Goal: Information Seeking & Learning: Understand process/instructions

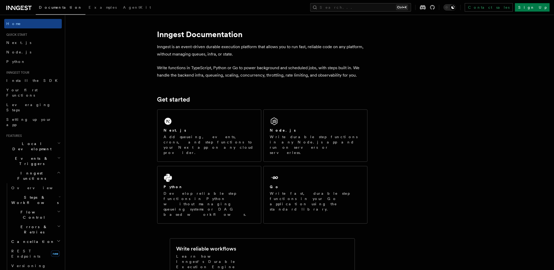
click at [191, 128] on div "Next.js" at bounding box center [209, 131] width 91 height 6
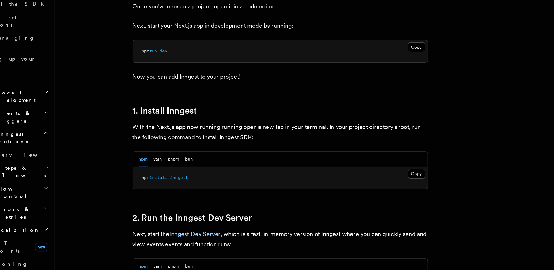
scroll to position [161, 0]
click at [151, 193] on button "pnpm" at bounding box center [150, 190] width 8 height 11
click at [323, 202] on button "Copy Copied" at bounding box center [323, 201] width 12 height 7
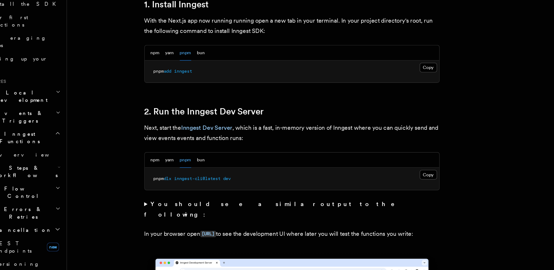
scroll to position [237, 0]
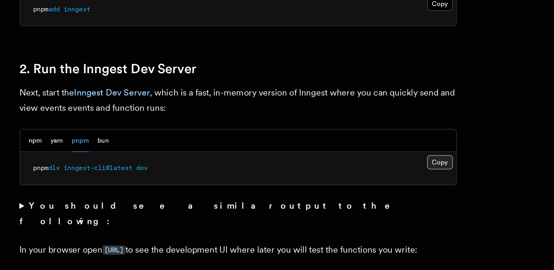
click at [322, 204] on button "Copy Copied" at bounding box center [323, 202] width 12 height 7
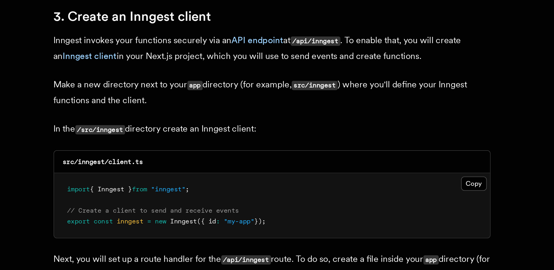
scroll to position [498, 0]
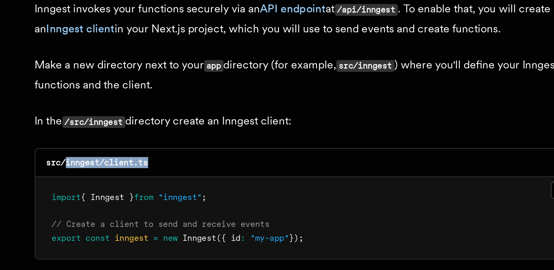
drag, startPoint x: 167, startPoint y: 218, endPoint x: 132, endPoint y: 216, distance: 35.0
click at [132, 216] on div "src/inngest/client.ts" at bounding box center [226, 217] width 210 height 11
copy code "inngest/client.ts"
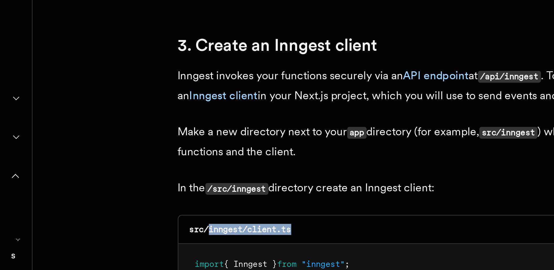
scroll to position [522, 0]
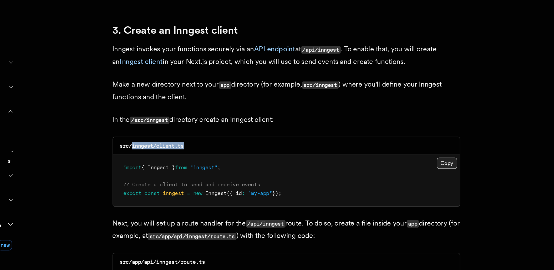
click at [322, 205] on button "Copy Copied" at bounding box center [323, 203] width 12 height 7
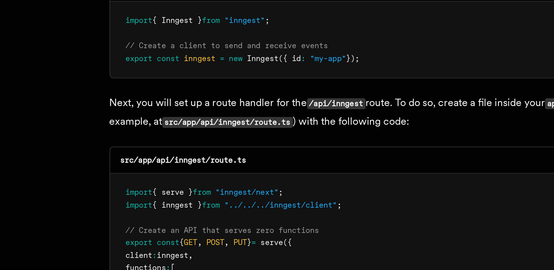
scroll to position [583, 0]
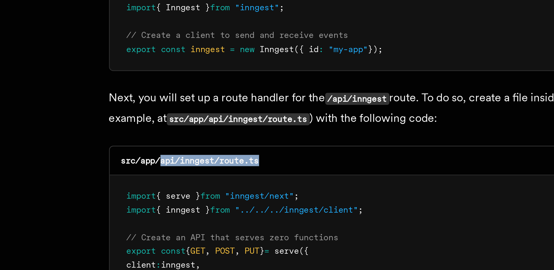
drag, startPoint x: 179, startPoint y: 203, endPoint x: 140, endPoint y: 201, distance: 39.2
click at [140, 201] on div "src/app/api/inngest/route.ts" at bounding box center [226, 202] width 210 height 11
copy code "api/inngest/route.ts"
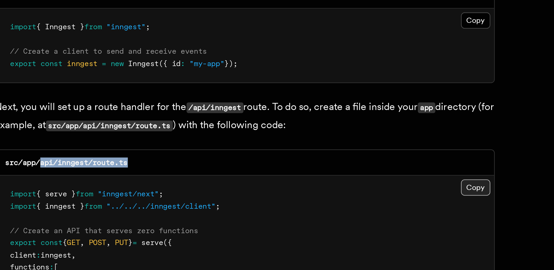
click at [326, 213] on button "Copy Copied" at bounding box center [323, 213] width 12 height 7
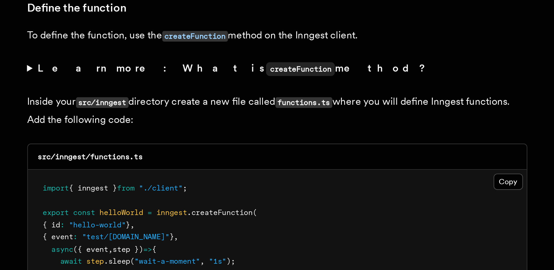
scroll to position [760, 0]
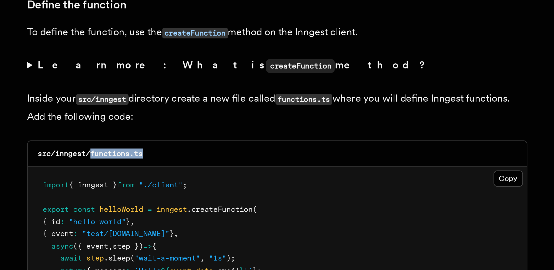
drag, startPoint x: 172, startPoint y: 221, endPoint x: 148, endPoint y: 221, distance: 24.5
click at [148, 221] on div "src/inngest/functions.ts" at bounding box center [226, 221] width 210 height 11
copy code "functions.ts"
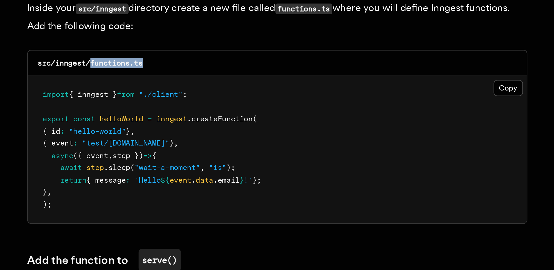
scroll to position [798, 0]
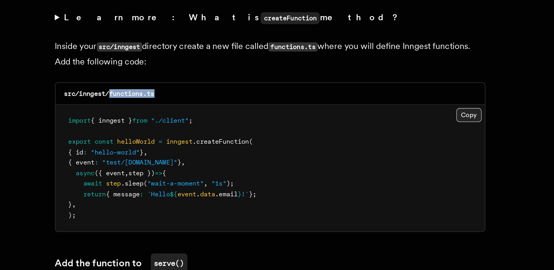
click at [326, 192] on button "Copy Copied" at bounding box center [323, 193] width 12 height 7
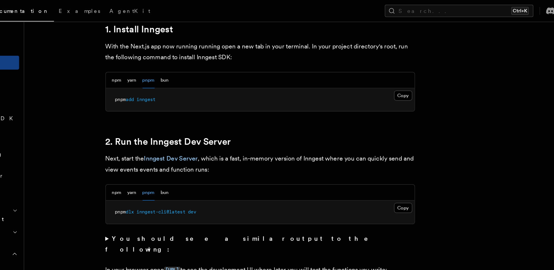
scroll to position [297, 0]
click at [318, 140] on button "Copy Copied" at bounding box center [323, 141] width 12 height 7
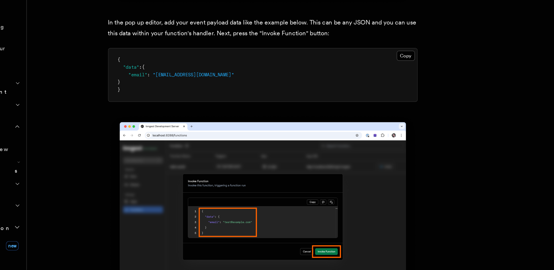
scroll to position [1502, 0]
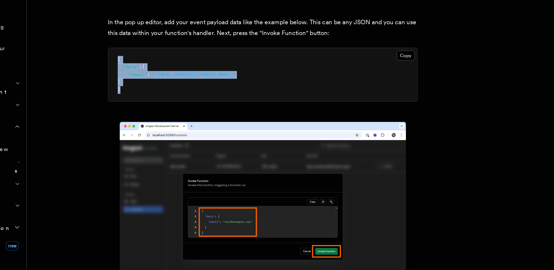
drag, startPoint x: 133, startPoint y: 147, endPoint x: 122, endPoint y: 115, distance: 33.5
copy code "{ "data" : { "email" : "[EMAIL_ADDRESS][DOMAIN_NAME]" } }"
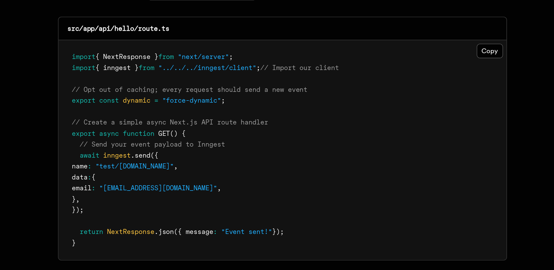
scroll to position [2659, 0]
click at [159, 205] on span ".send" at bounding box center [159, 205] width 9 height 4
click at [133, 210] on span "name" at bounding box center [130, 210] width 7 height 4
drag, startPoint x: 141, startPoint y: 231, endPoint x: 121, endPoint y: 206, distance: 32.4
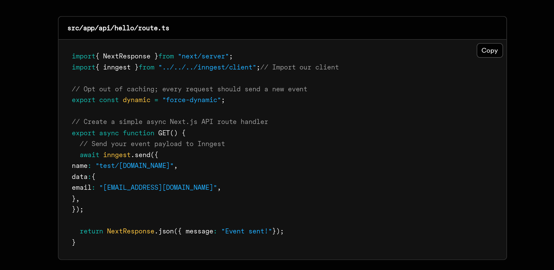
click at [121, 206] on pre "import { NextResponse } from "next/server" ; import { inngest } from "../../../…" at bounding box center [226, 202] width 210 height 103
copy code "await inngest .send ({ name : "test/[DOMAIN_NAME]" , data : { email : "[EMAIL_A…"
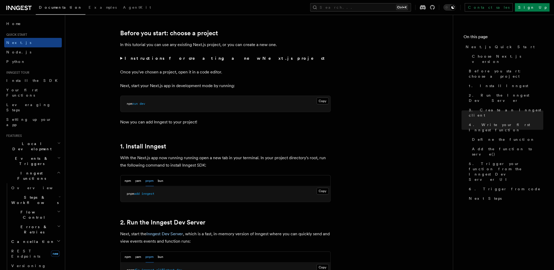
scroll to position [0, 0]
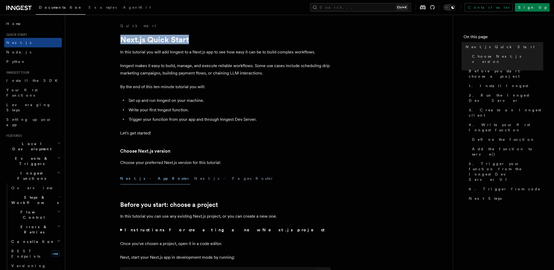
drag, startPoint x: 116, startPoint y: 39, endPoint x: 193, endPoint y: 38, distance: 77.3
copy h1 "Next.js Quick Start"
